Goal: Information Seeking & Learning: Learn about a topic

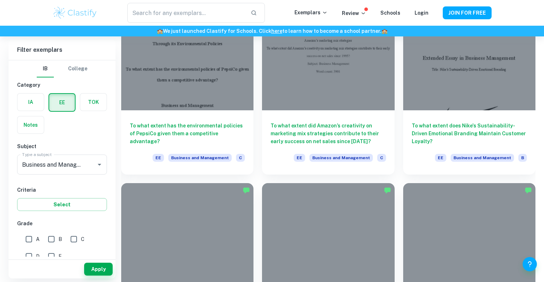
scroll to position [721, 0]
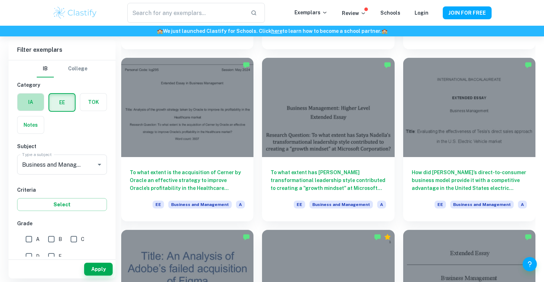
click at [33, 106] on label "button" at bounding box center [30, 101] width 26 height 17
click at [0, 0] on input "radio" at bounding box center [0, 0] width 0 height 0
click at [58, 104] on label "button" at bounding box center [62, 101] width 26 height 17
click at [0, 0] on input "radio" at bounding box center [0, 0] width 0 height 0
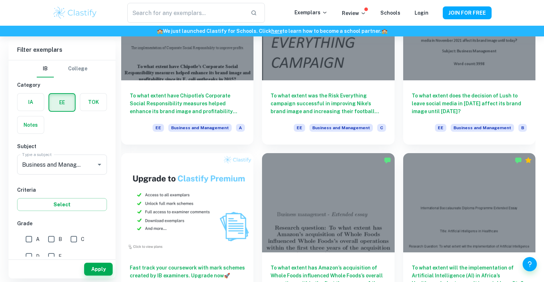
scroll to position [0, 0]
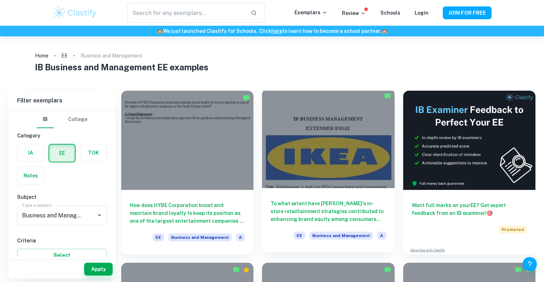
click at [315, 141] on div at bounding box center [328, 138] width 132 height 99
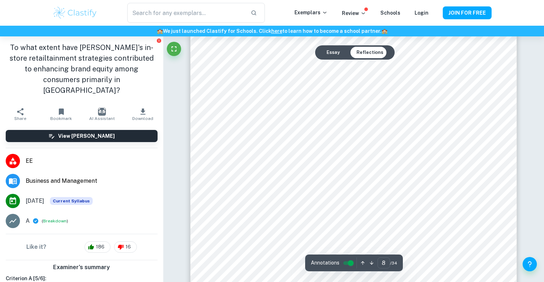
scroll to position [3036, 0]
click at [334, 55] on button "Essay" at bounding box center [333, 52] width 25 height 11
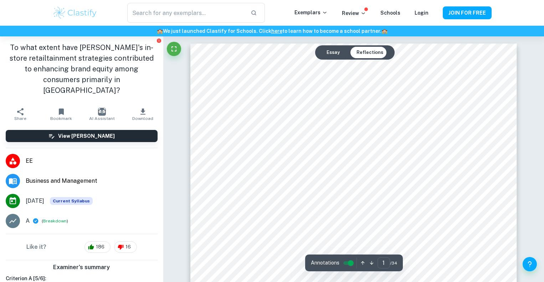
click at [343, 51] on button "Essay" at bounding box center [333, 52] width 25 height 11
click at [330, 50] on button "Essay" at bounding box center [333, 52] width 25 height 11
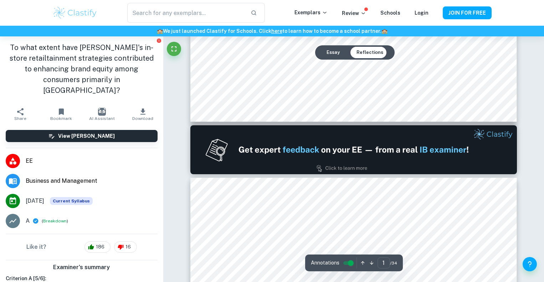
scroll to position [387, 0]
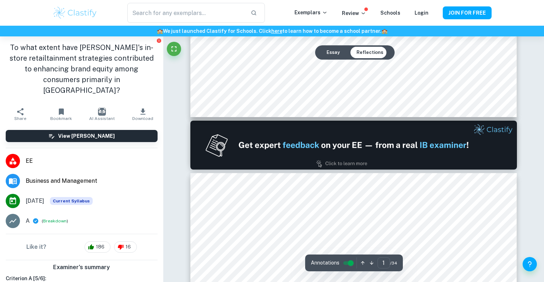
click at [323, 52] on button "Essay" at bounding box center [333, 52] width 25 height 11
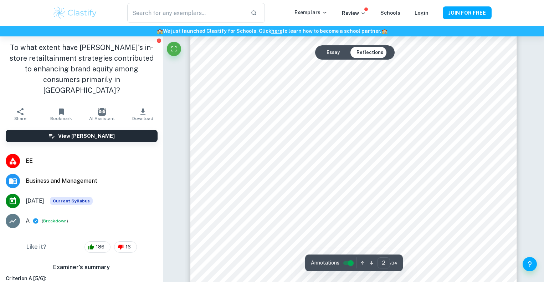
scroll to position [557, 0]
click at [332, 58] on button "Essay" at bounding box center [333, 52] width 25 height 11
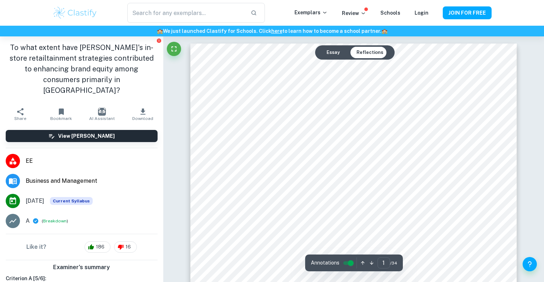
click at [331, 55] on button "Essay" at bounding box center [333, 52] width 25 height 11
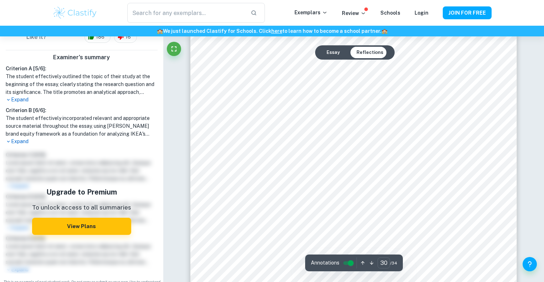
scroll to position [13884, 0]
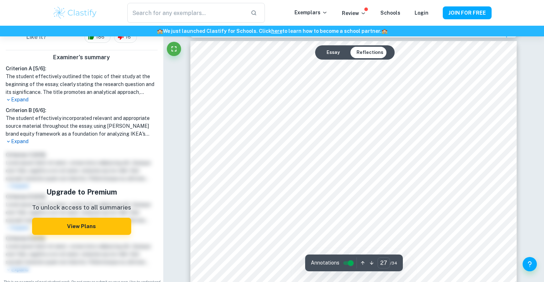
type input "26"
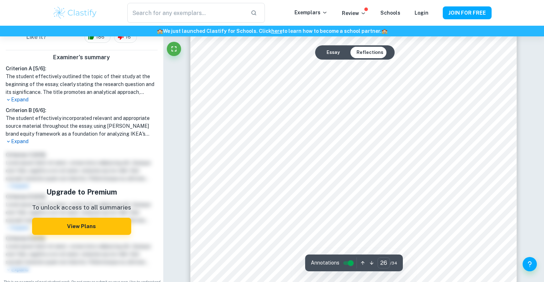
scroll to position [11911, 0]
